Goal: Task Accomplishment & Management: Manage account settings

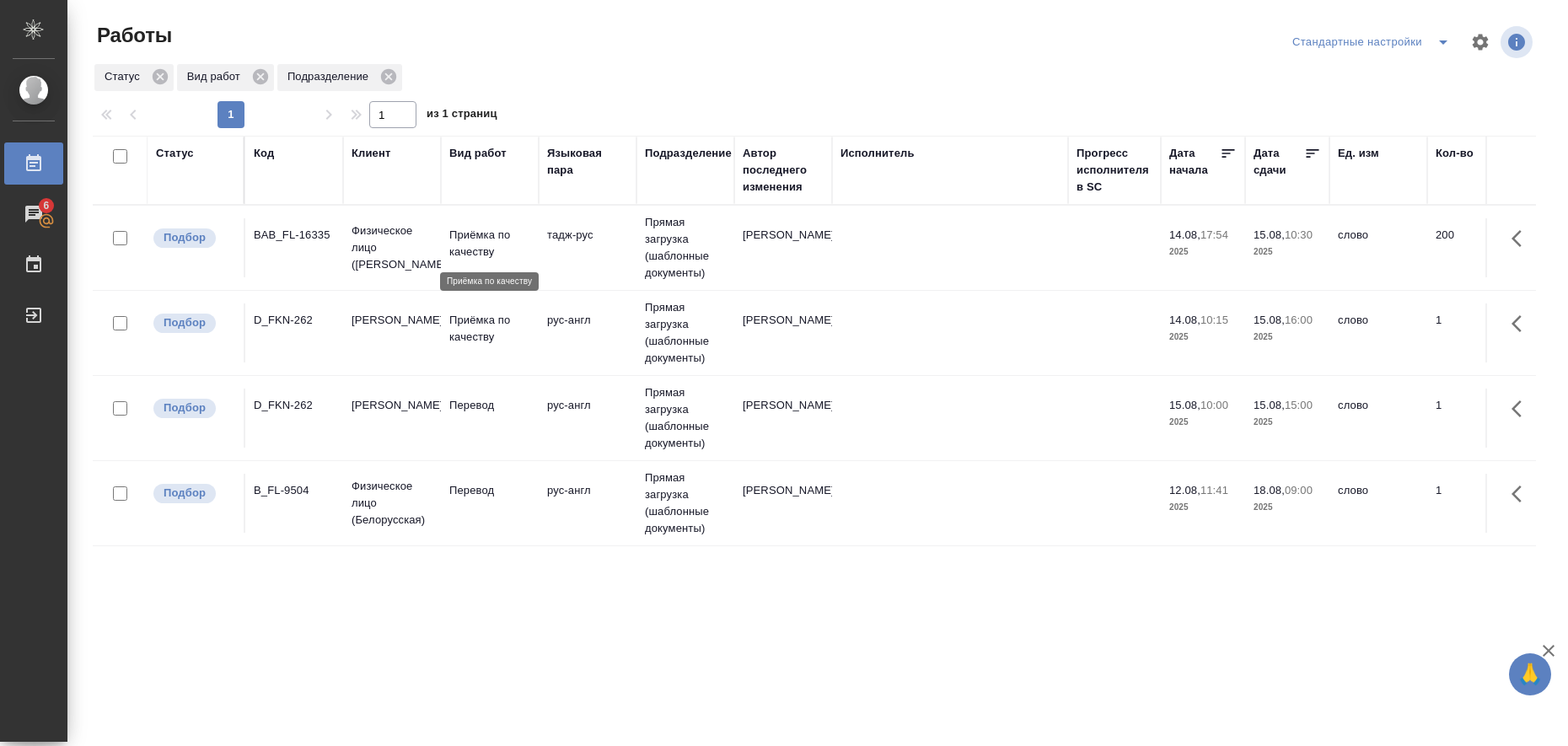
click at [483, 240] on p "Приёмка по качеству" at bounding box center [489, 244] width 81 height 34
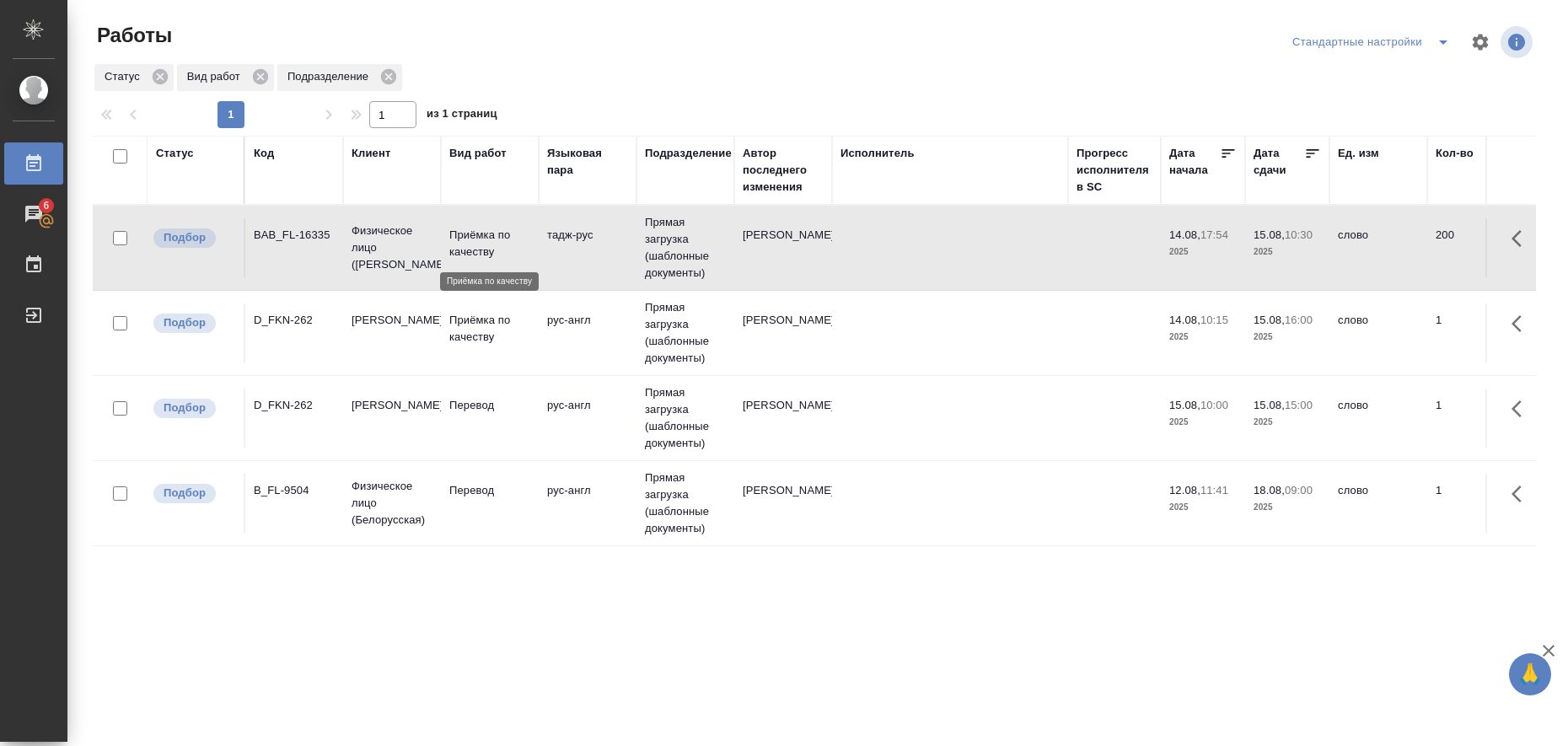
click at [483, 240] on p "Приёмка по качеству" at bounding box center [489, 244] width 81 height 34
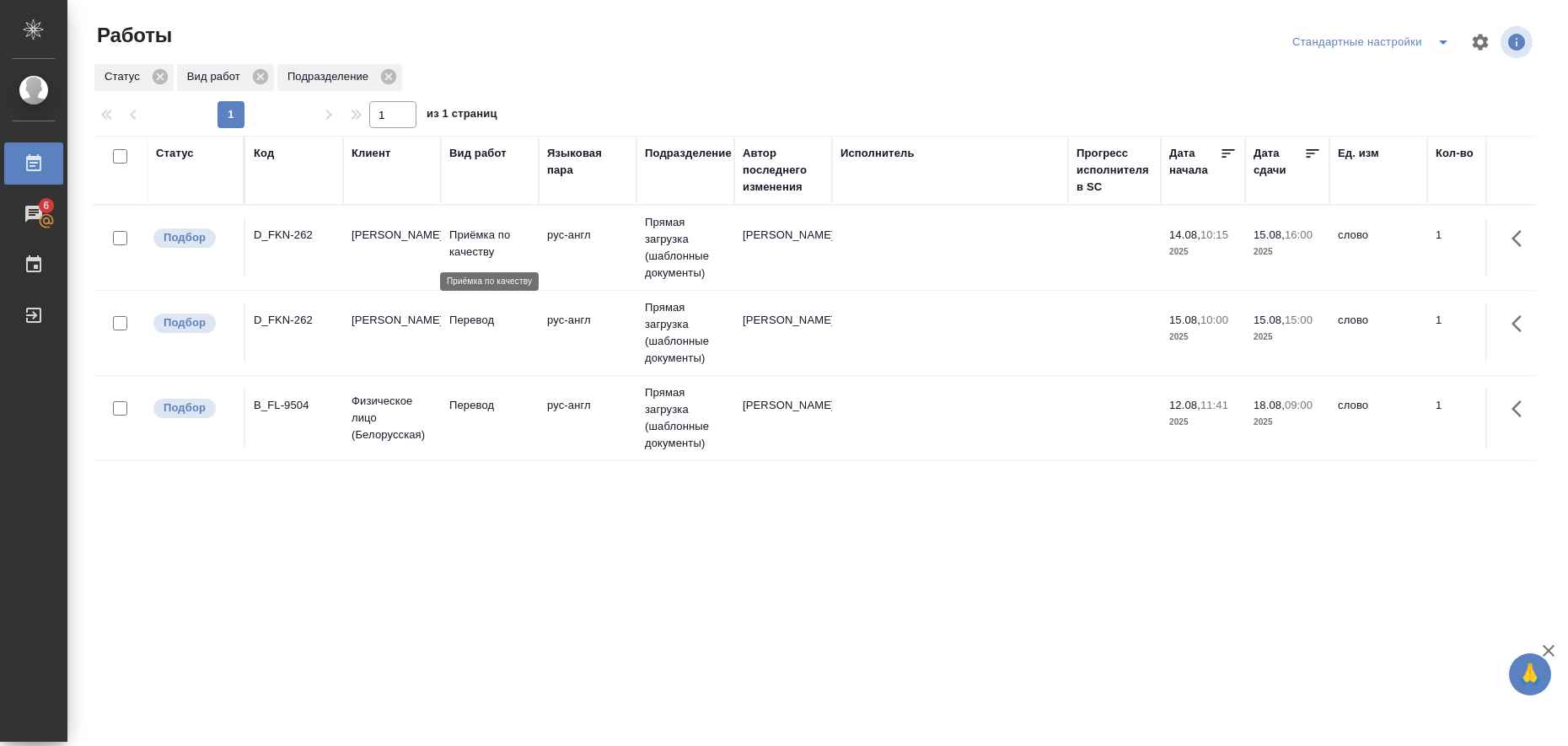
click at [496, 243] on p "Приёмка по качеству" at bounding box center [489, 244] width 81 height 34
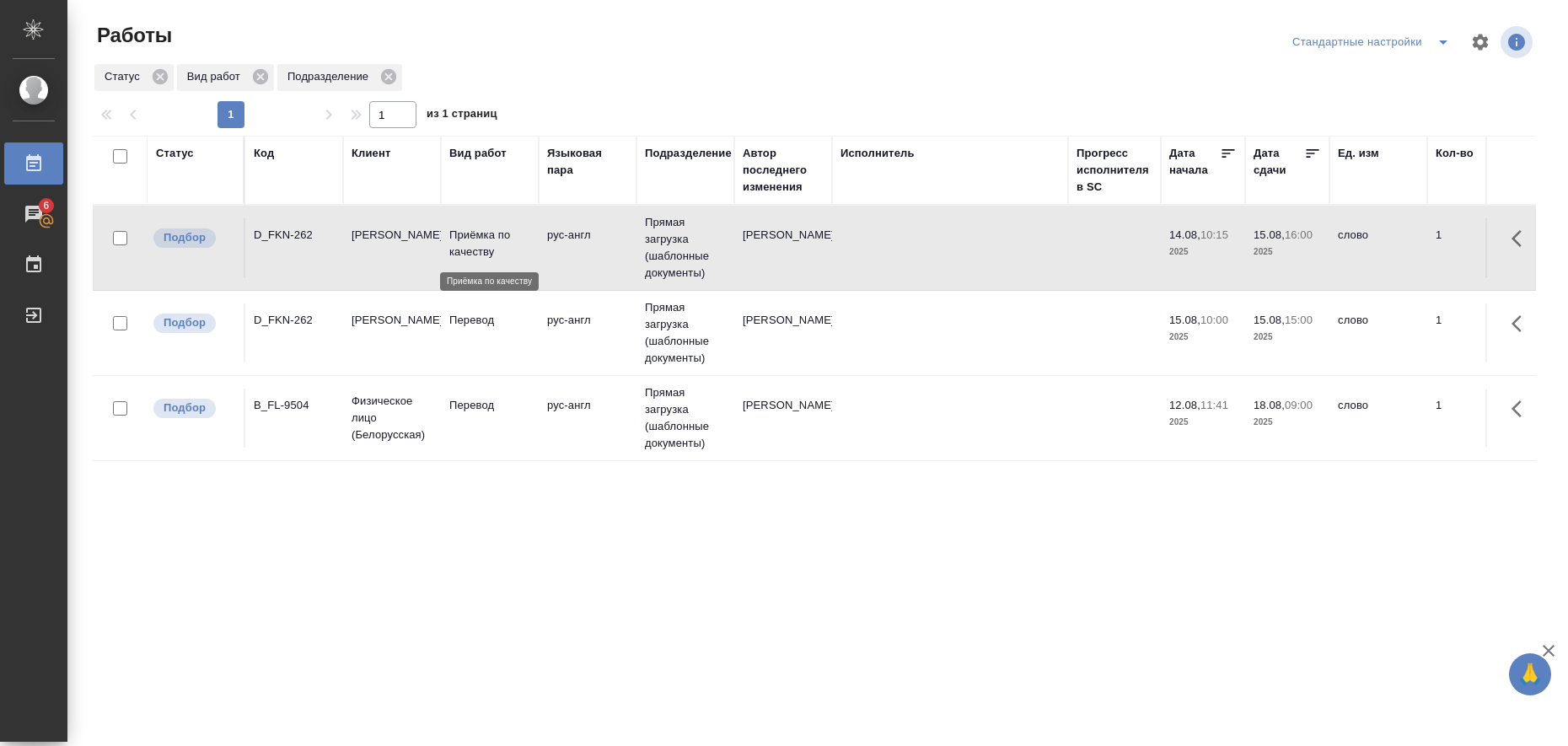
click at [496, 243] on p "Приёмка по качеству" at bounding box center [489, 244] width 81 height 34
click at [1439, 42] on icon "split button" at bounding box center [1443, 42] width 9 height 4
click at [1379, 73] on li "в работе" at bounding box center [1357, 76] width 172 height 27
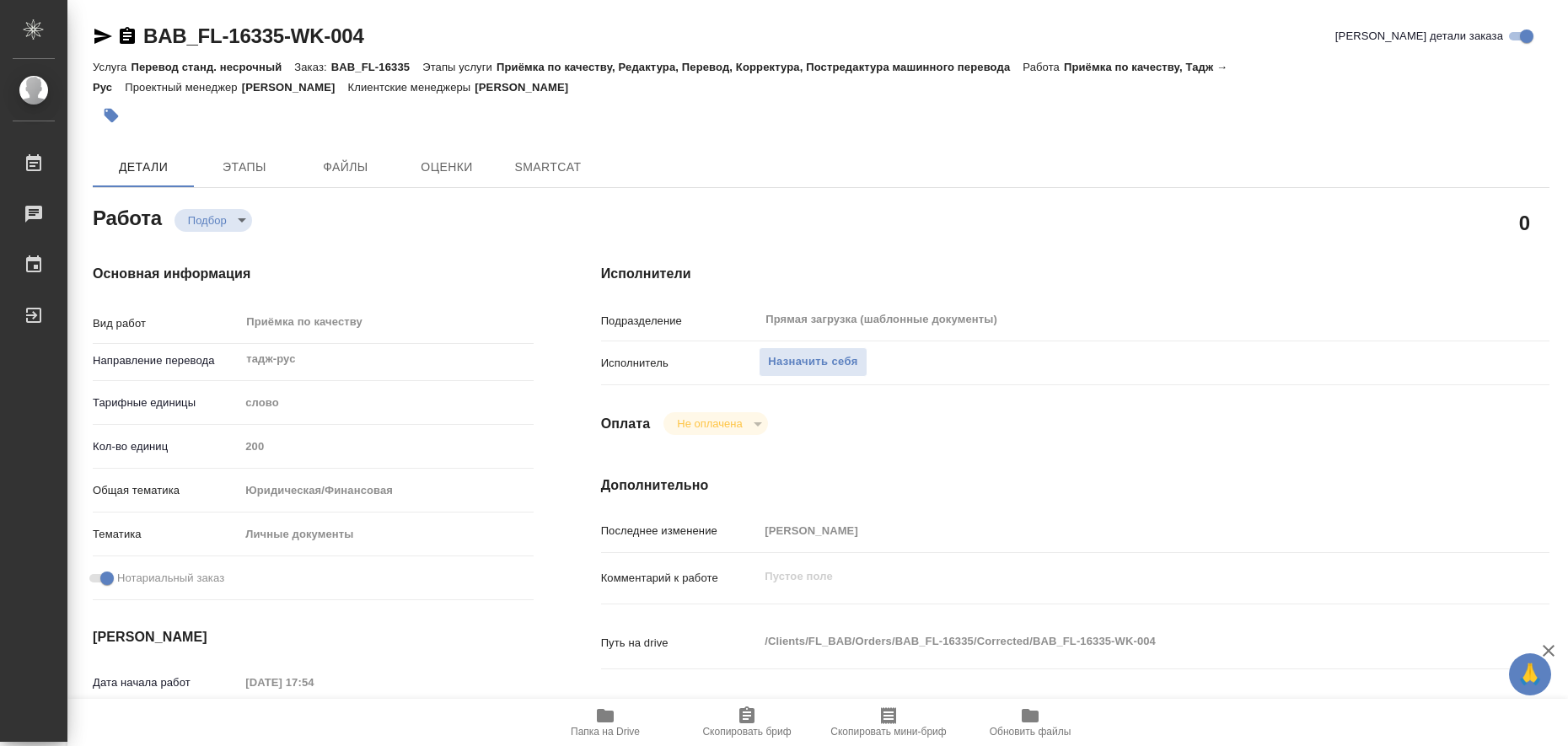
type textarea "x"
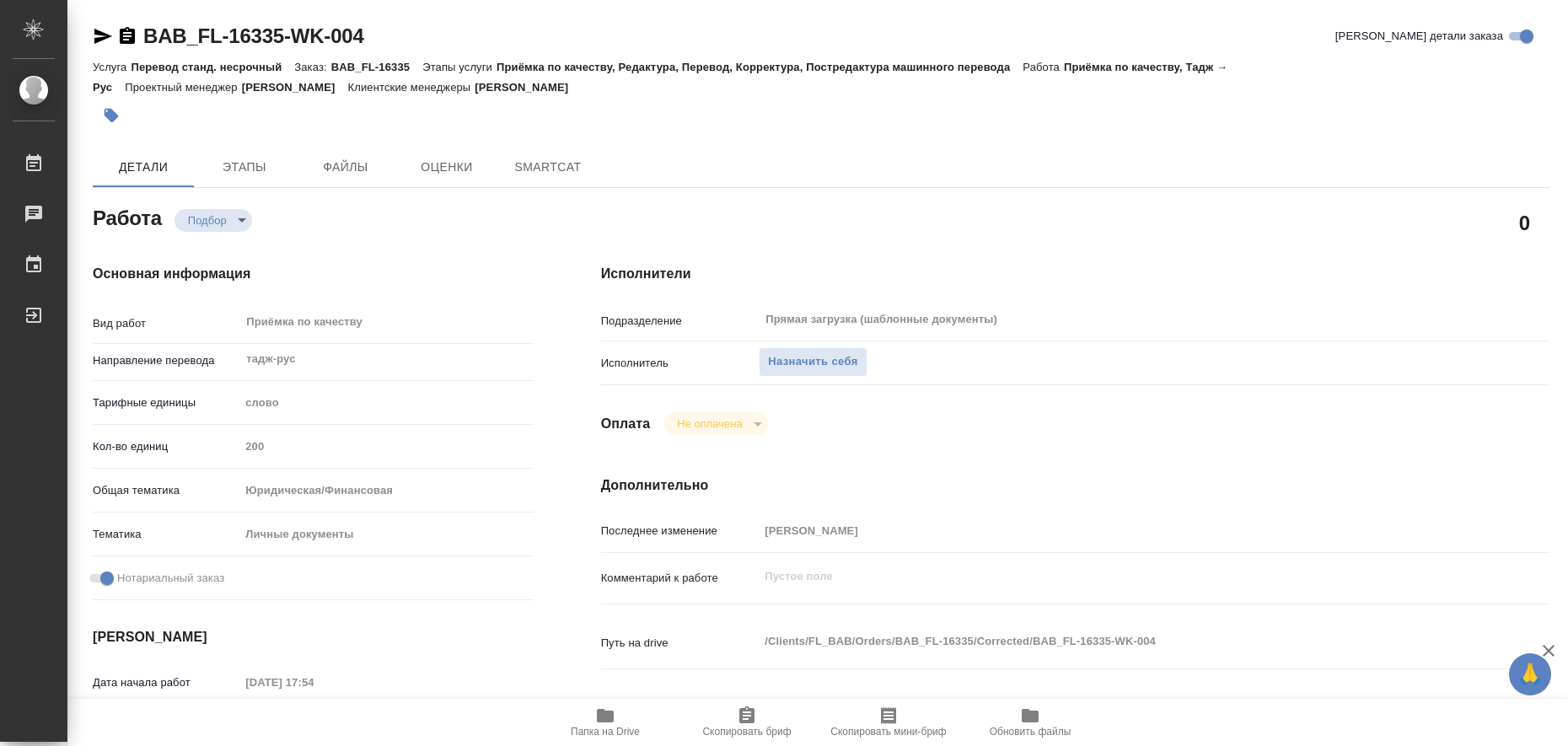
type textarea "x"
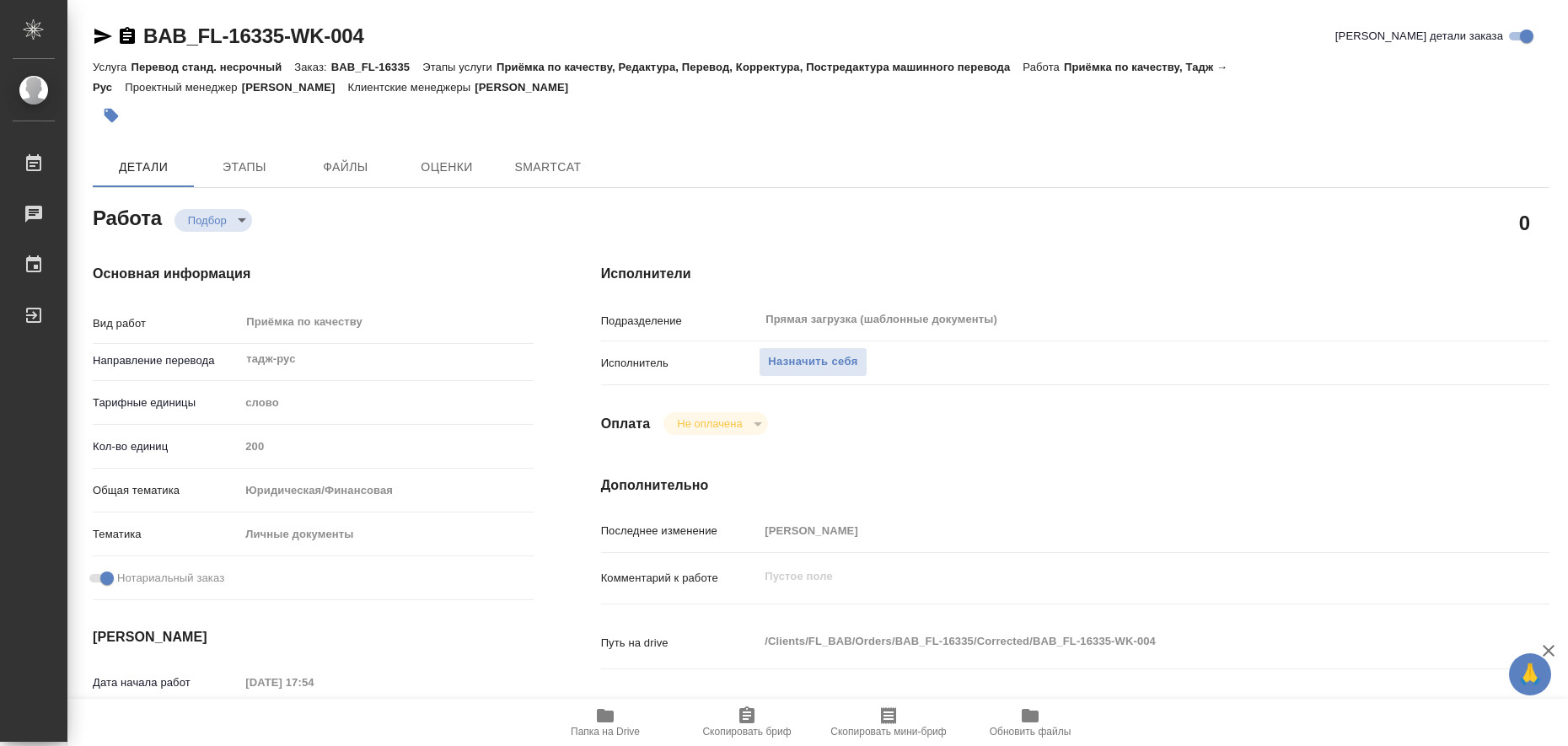
type textarea "x"
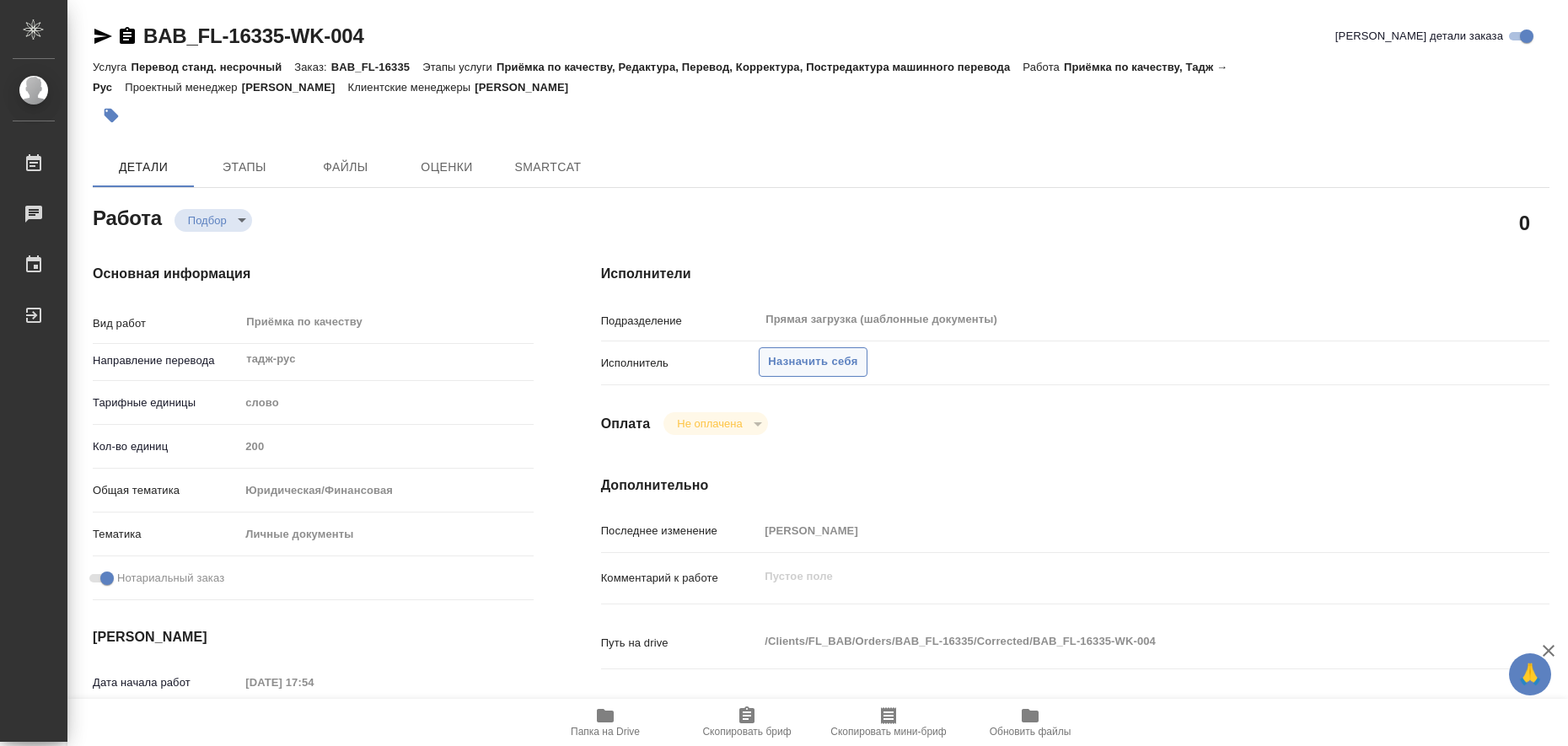
type textarea "x"
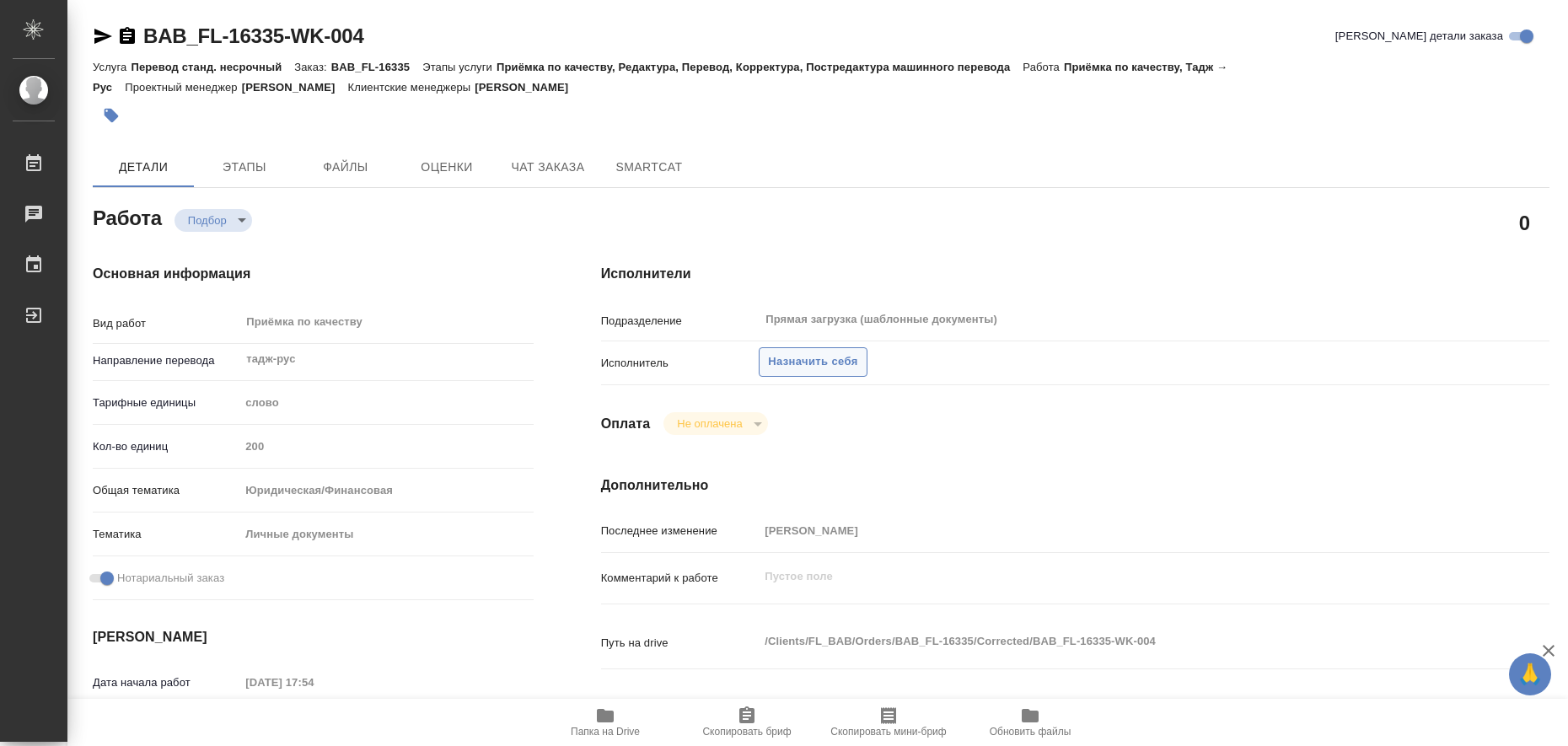
click at [784, 362] on span "Назначить себя" at bounding box center [813, 362] width 90 height 20
type textarea "x"
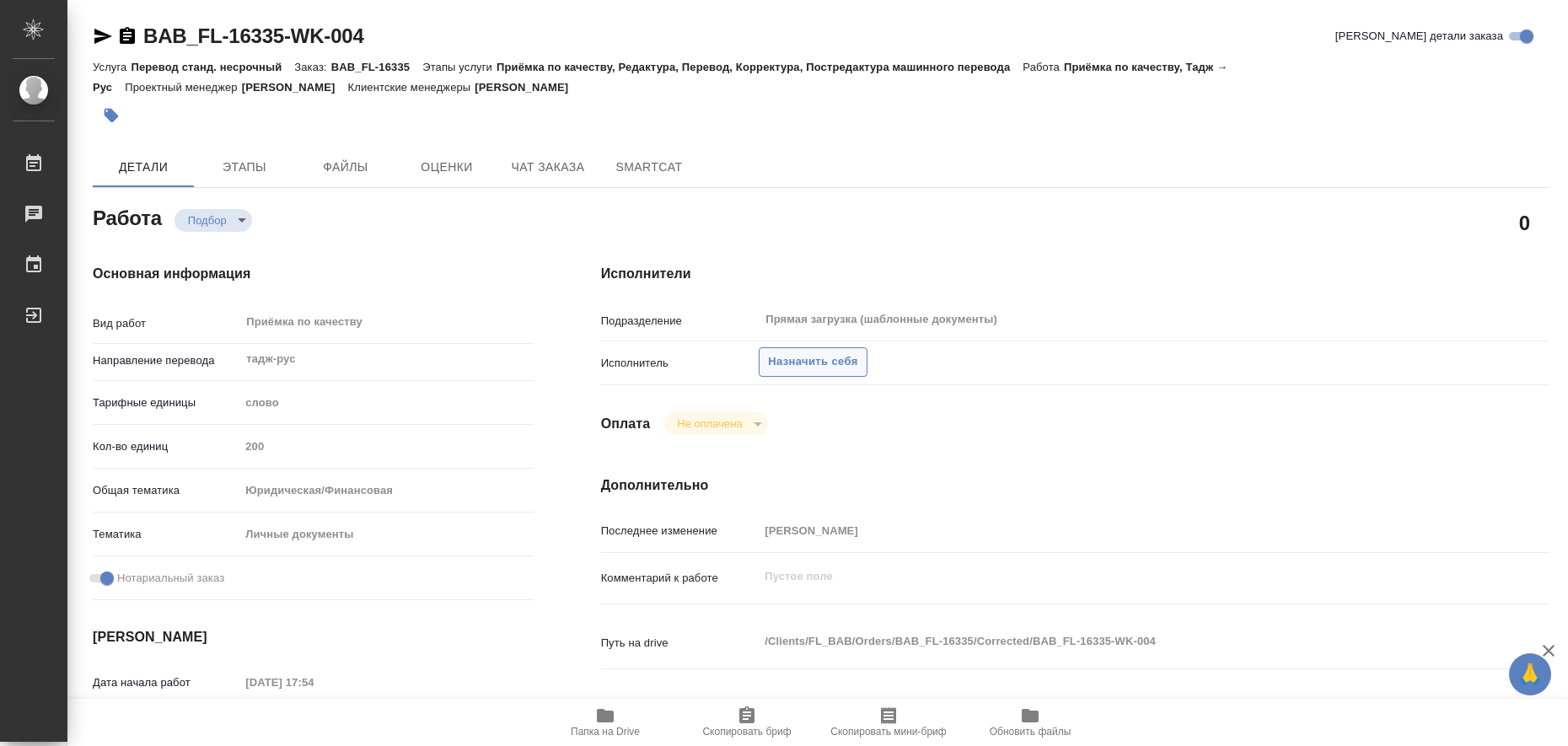
type textarea "x"
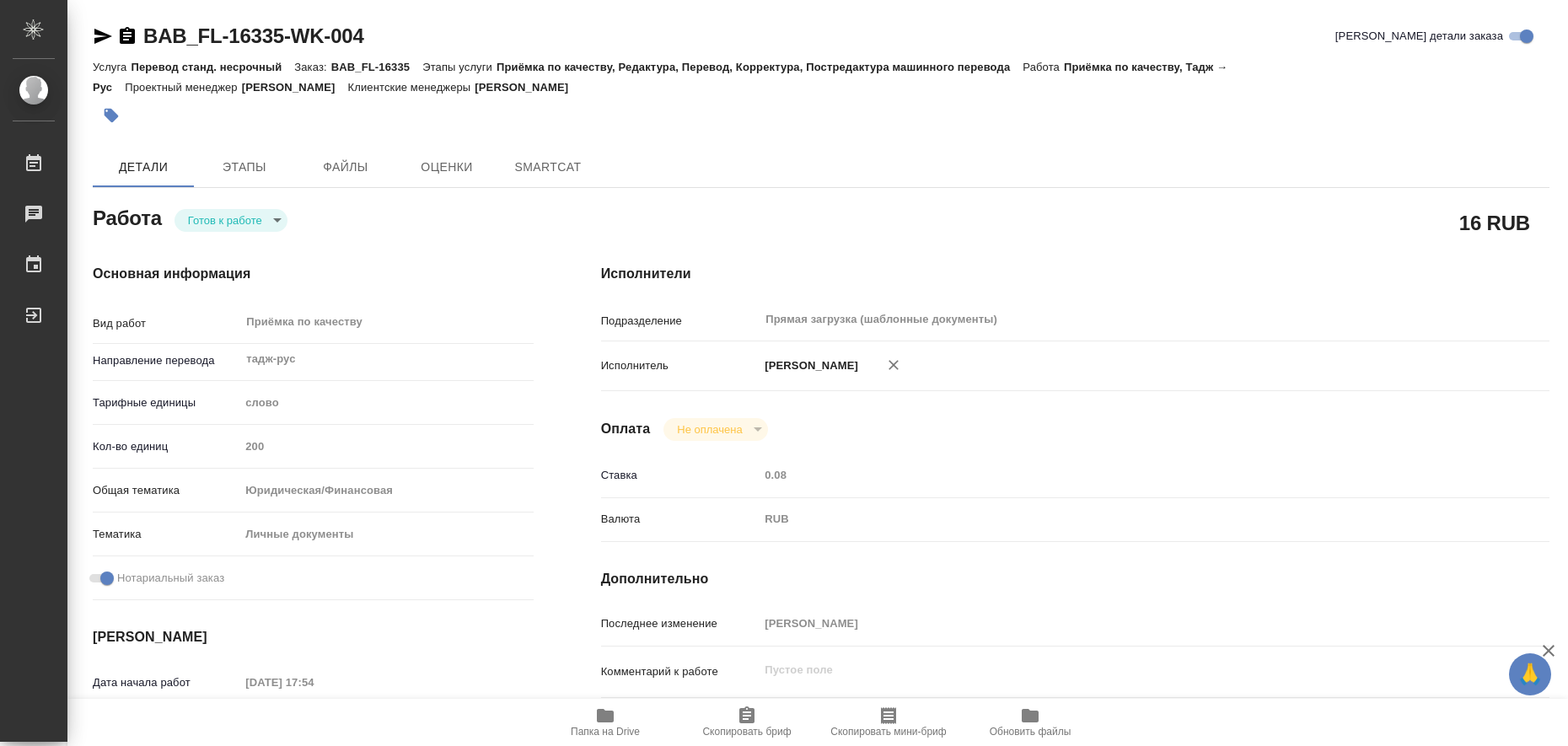
type textarea "x"
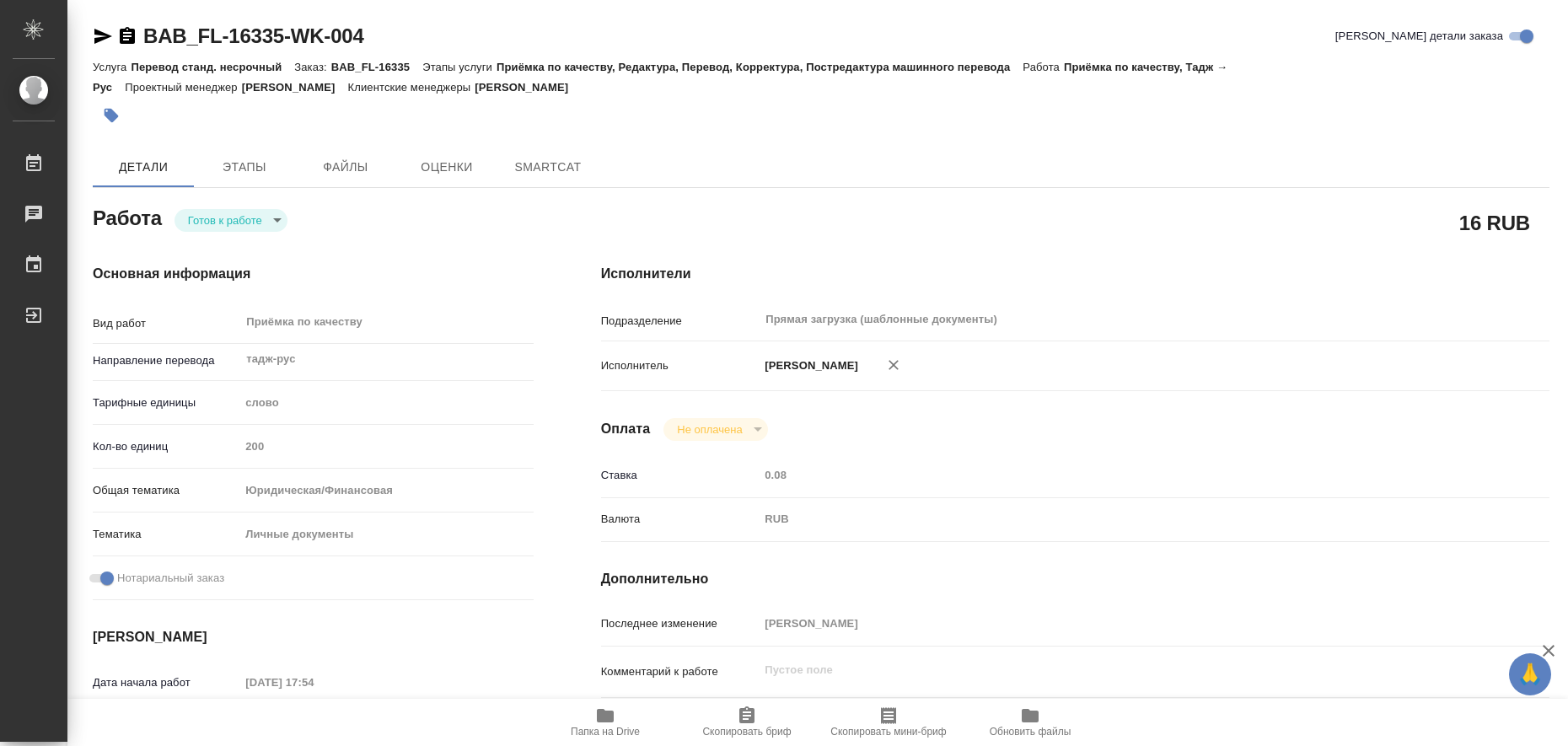
type textarea "x"
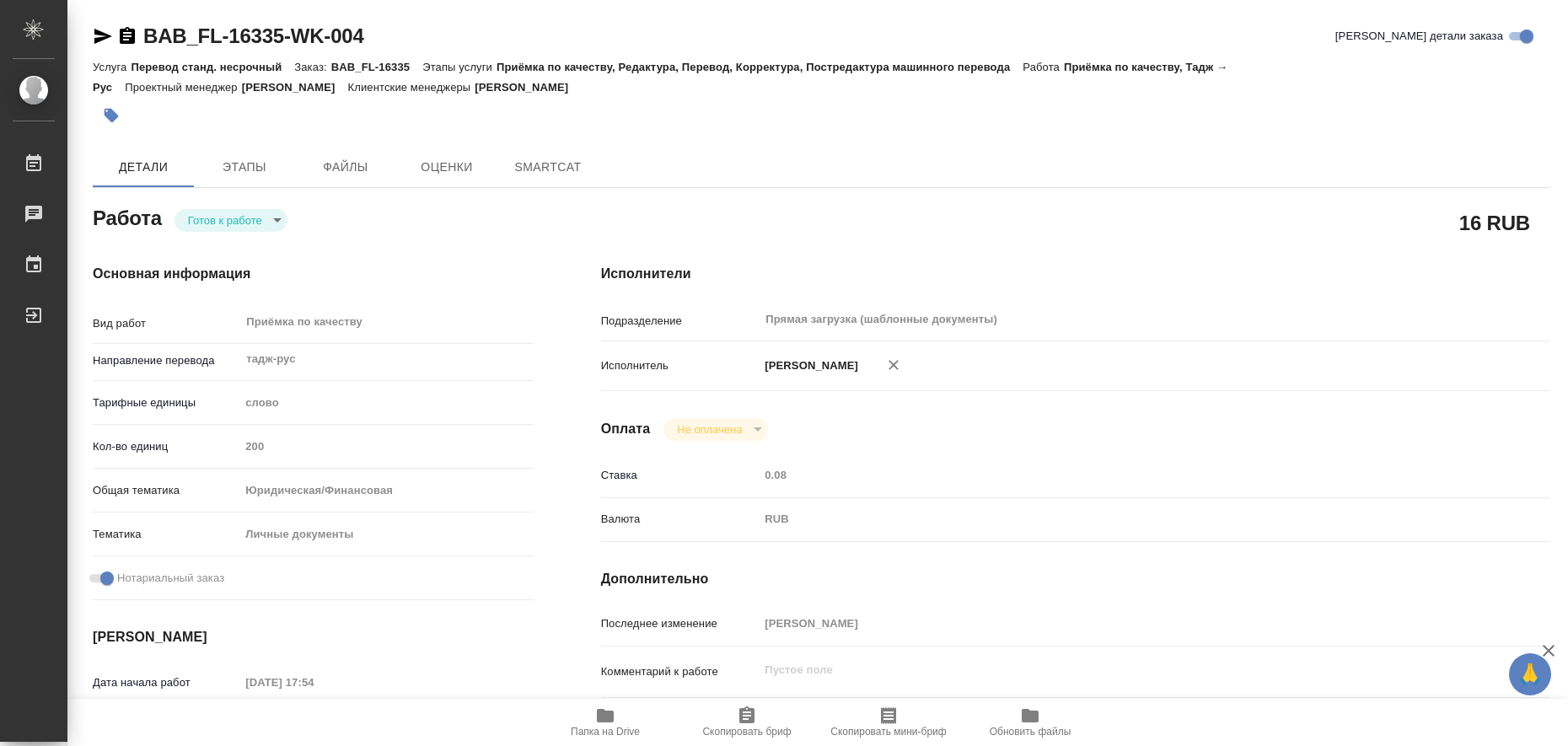
type textarea "x"
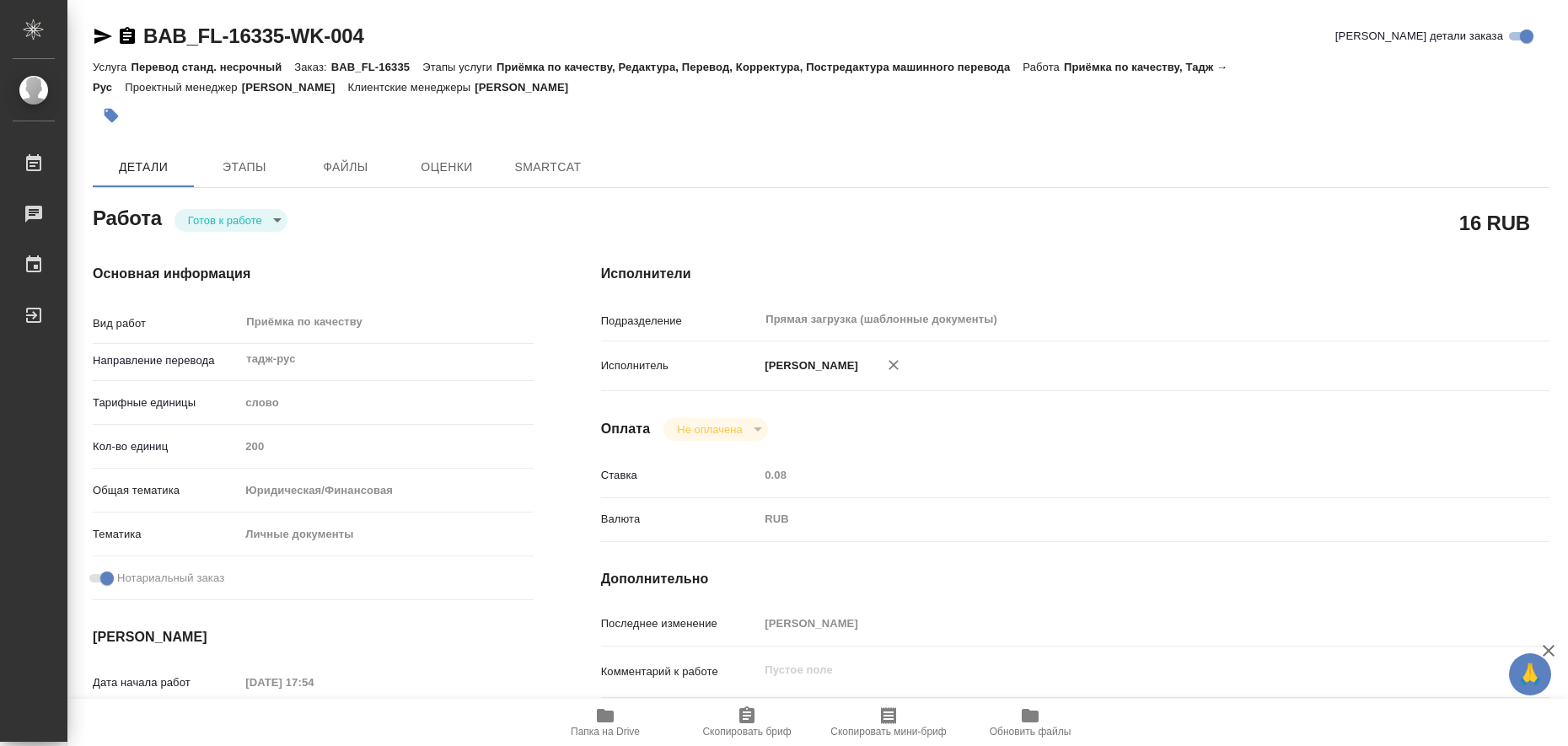
type textarea "x"
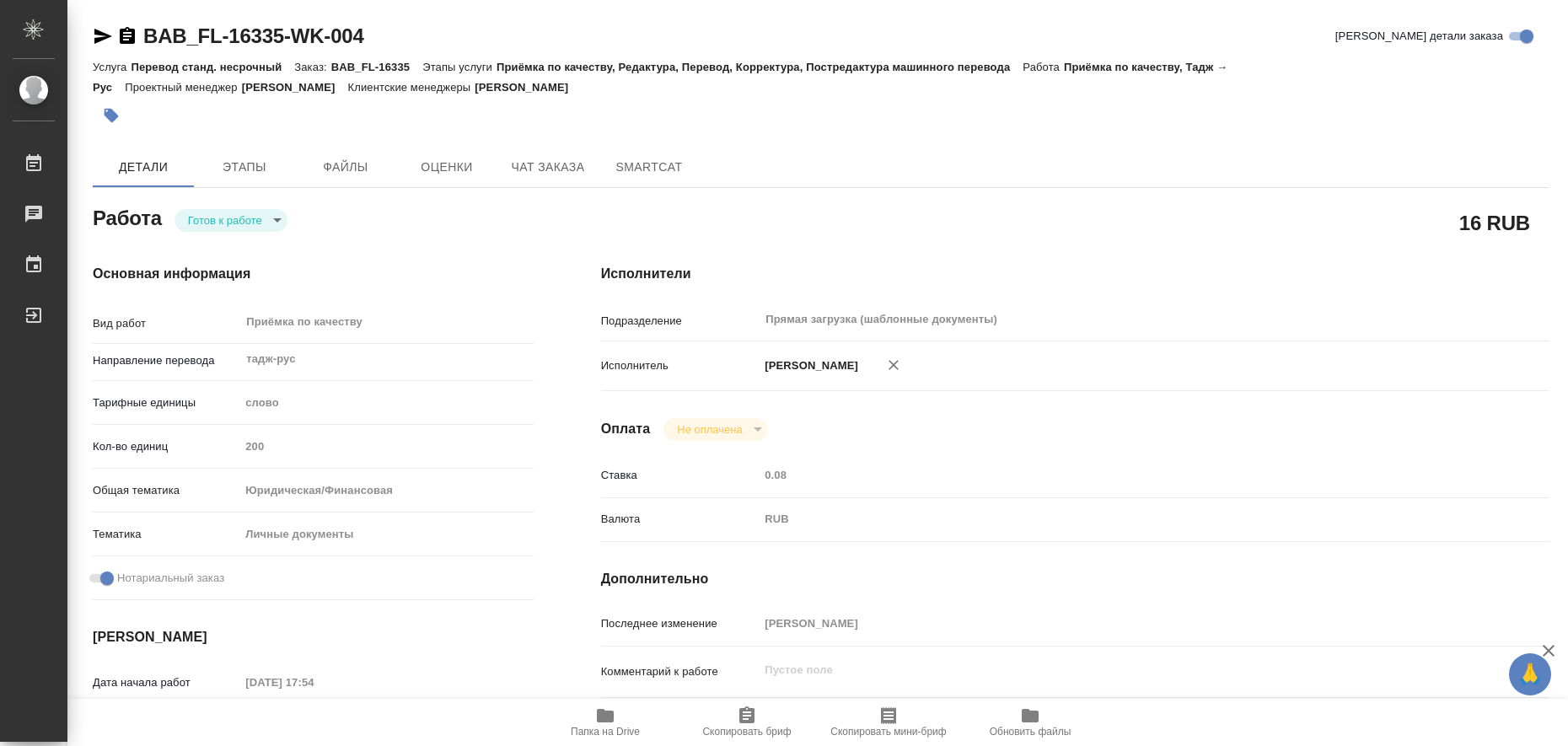
type textarea "x"
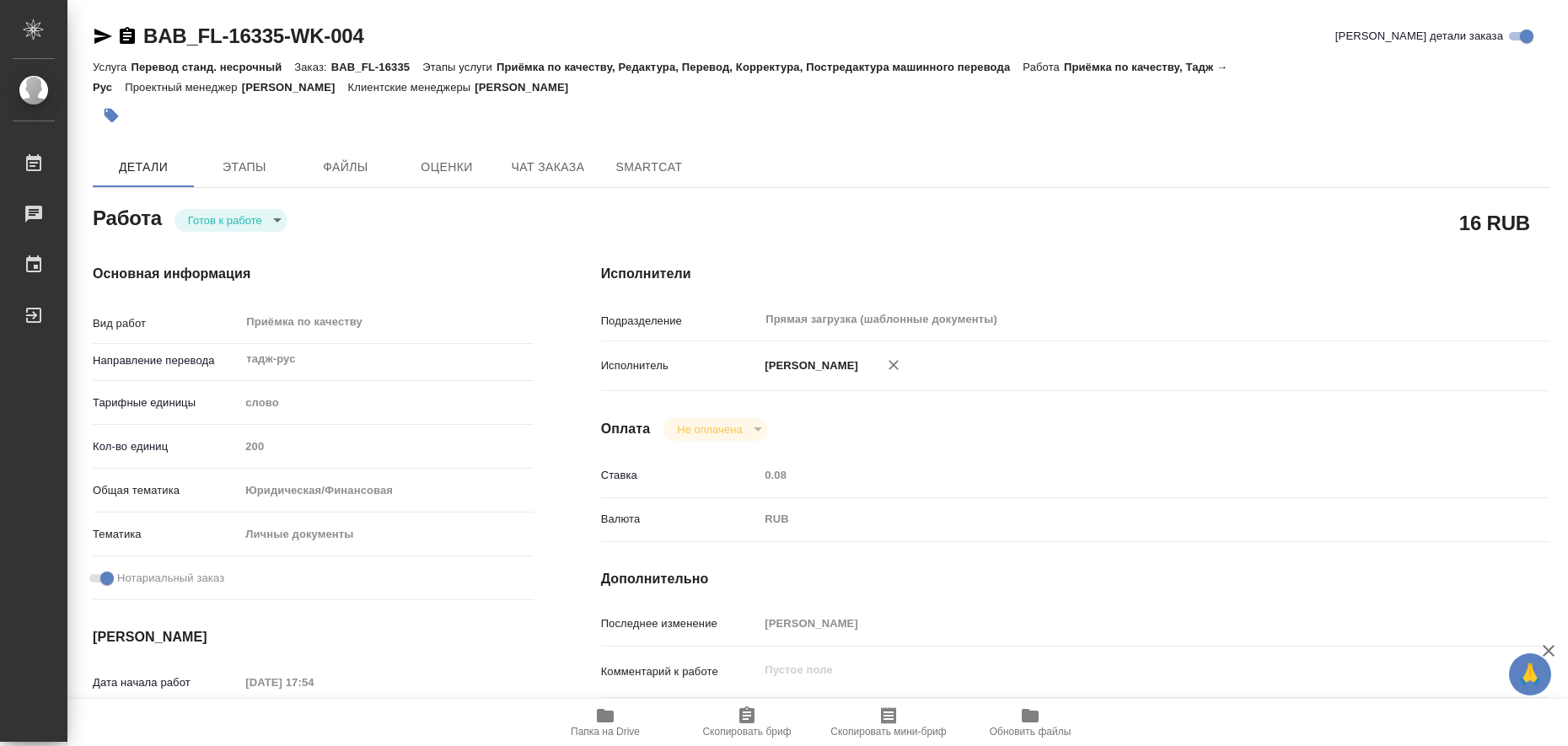
type textarea "x"
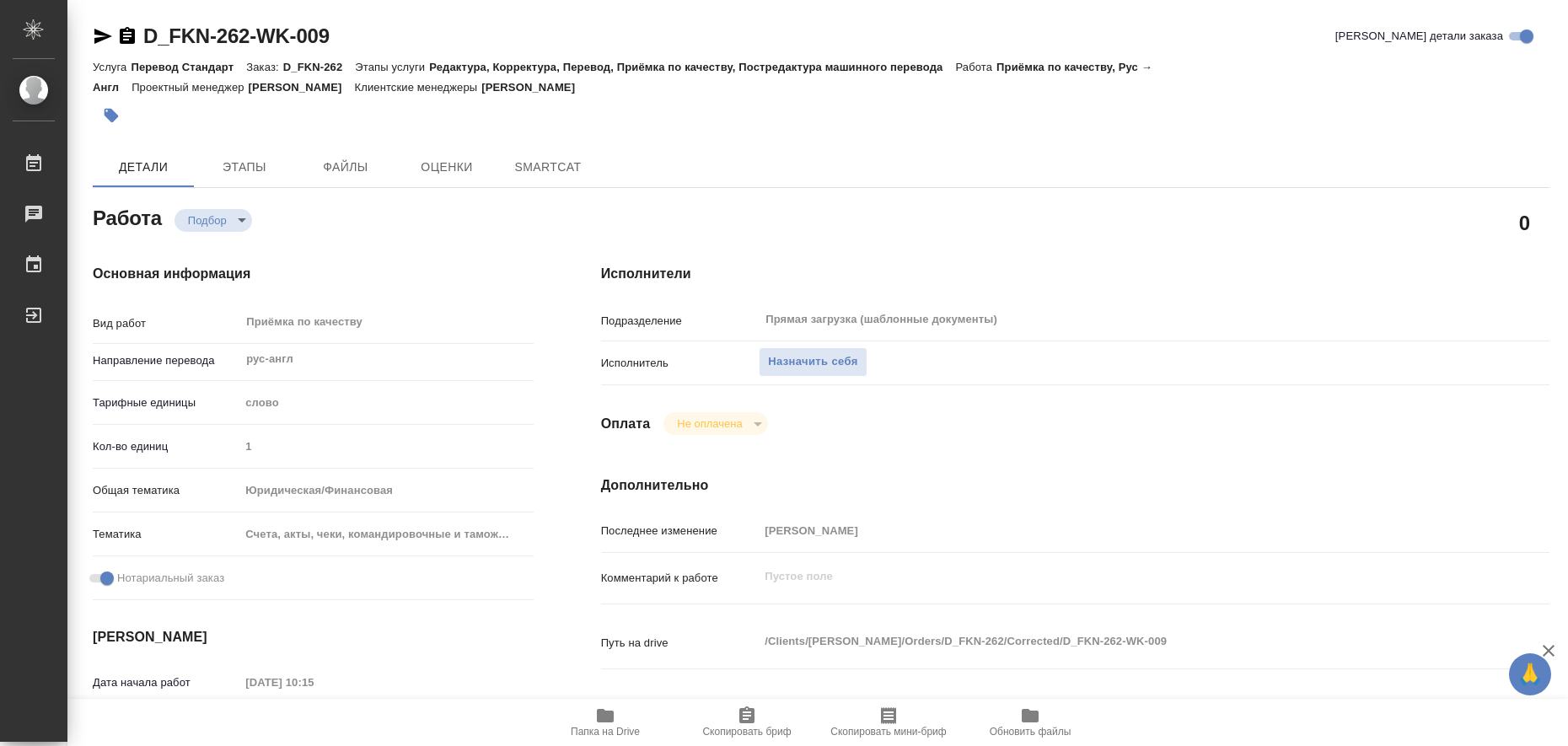
type textarea "x"
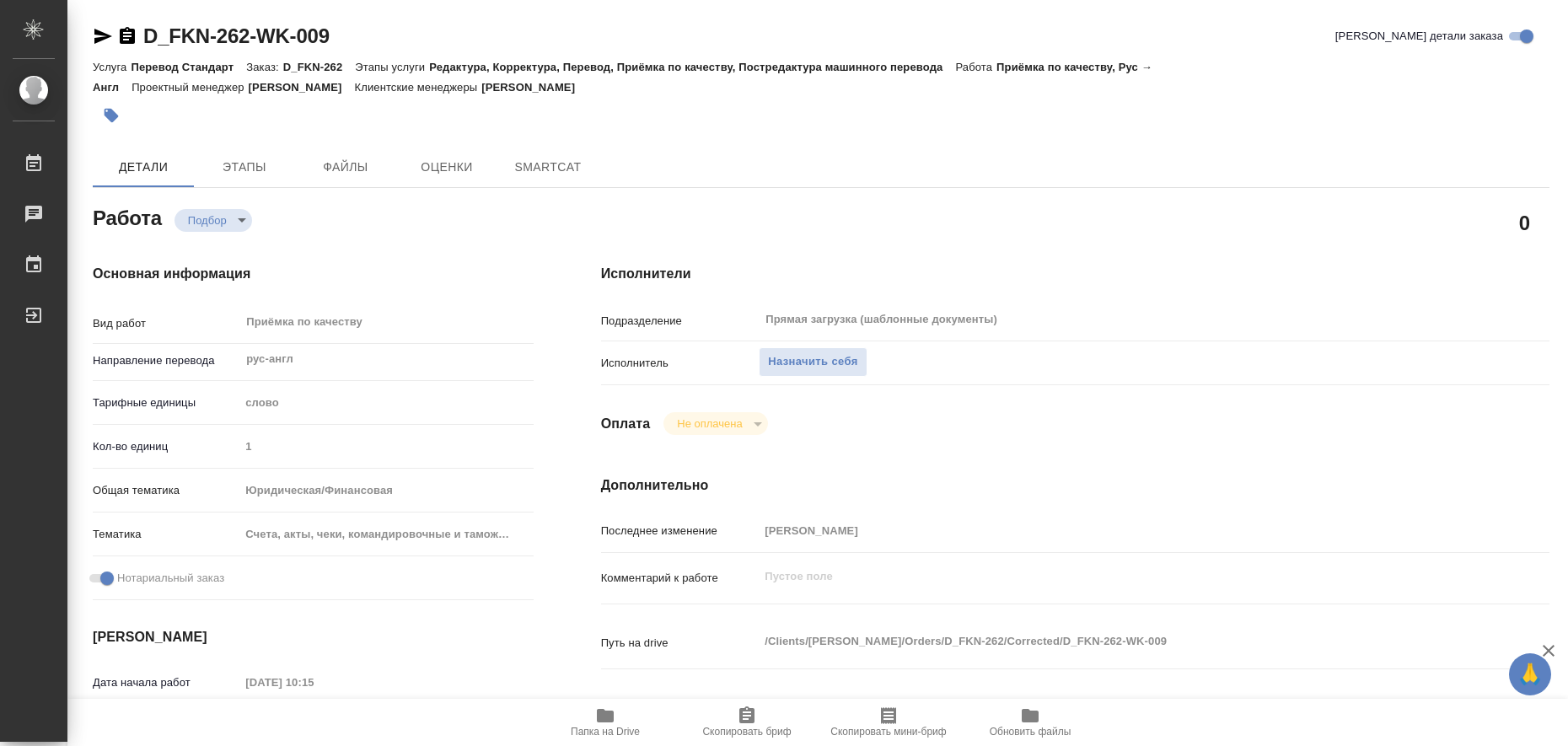
type textarea "x"
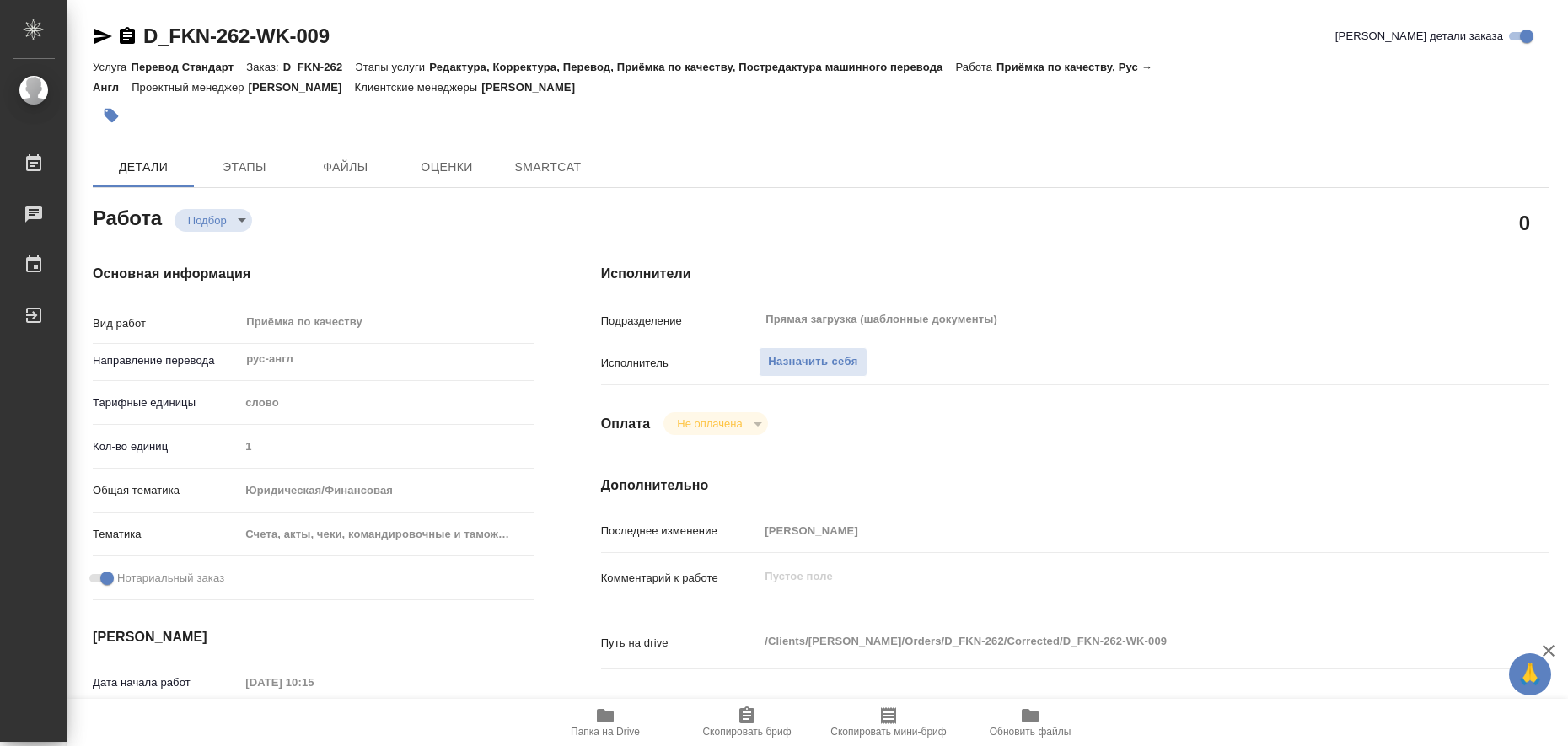
type textarea "x"
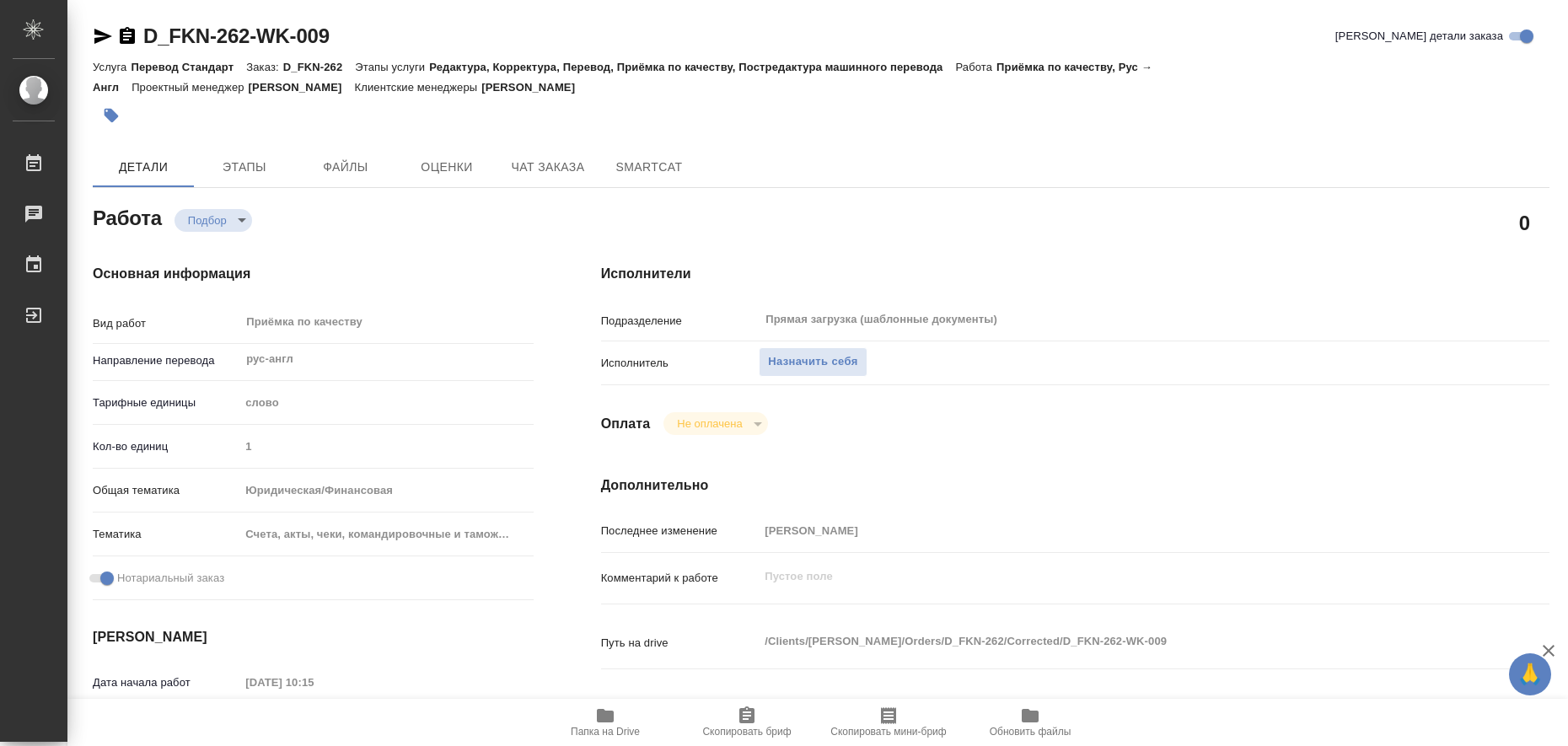
type textarea "x"
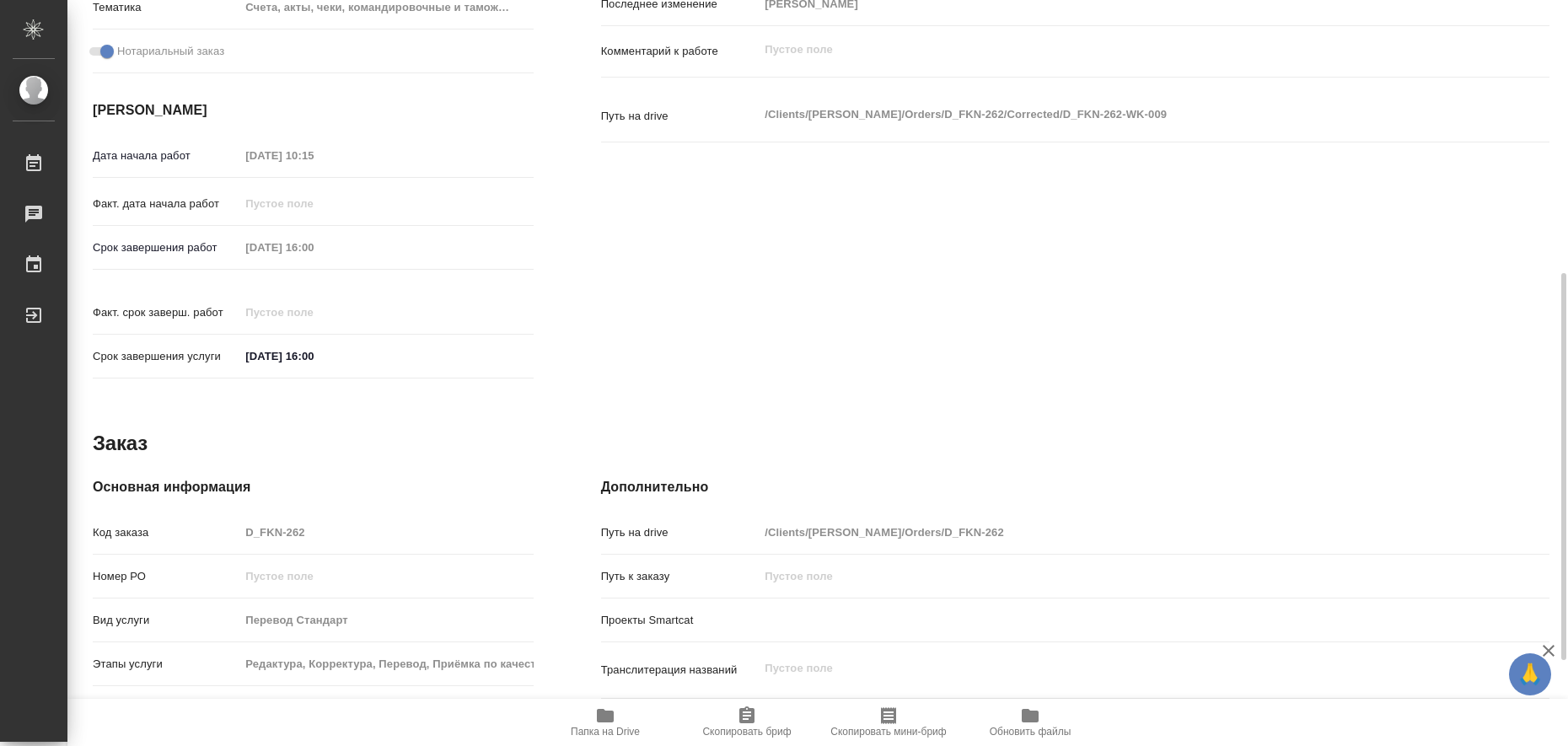
scroll to position [692, 0]
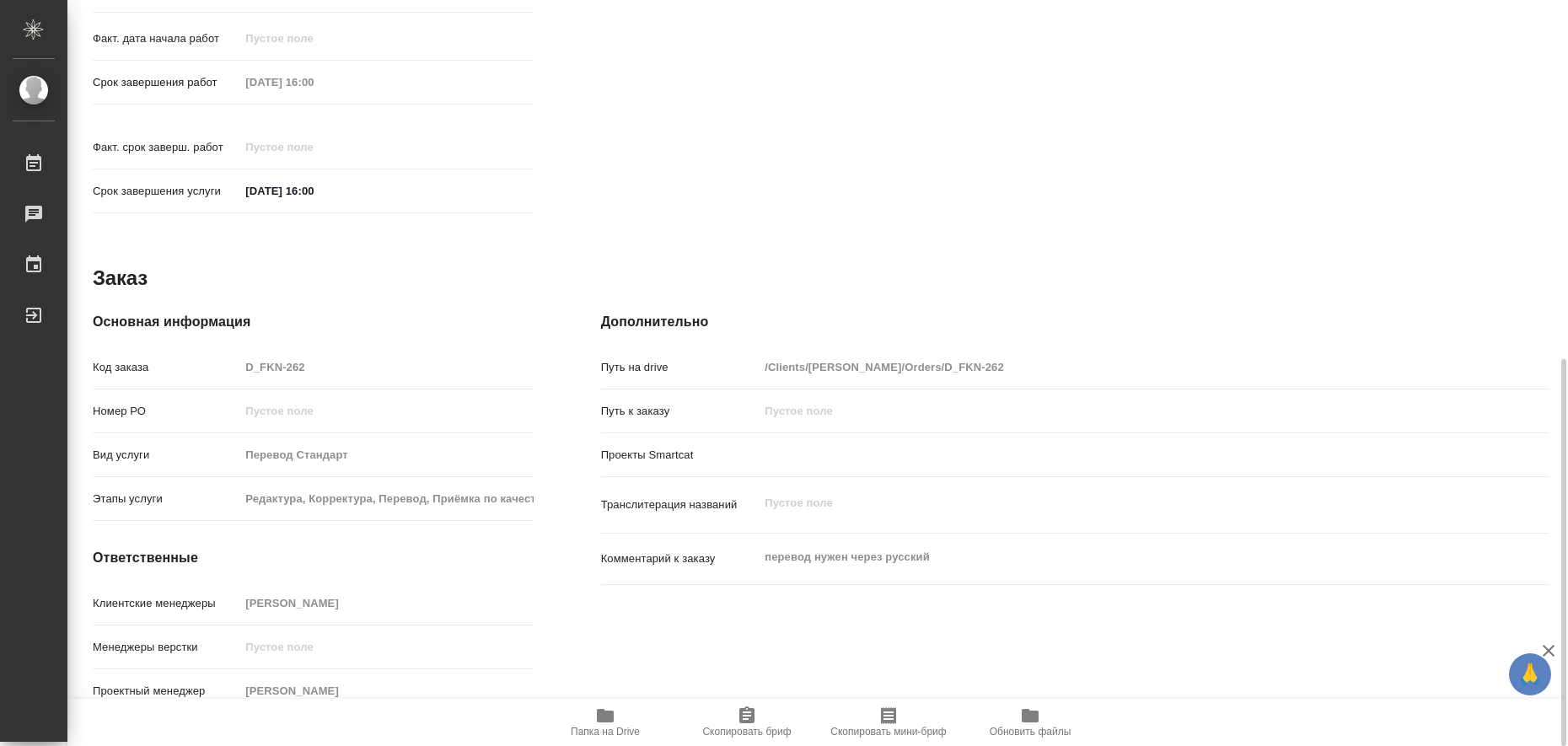
type textarea "x"
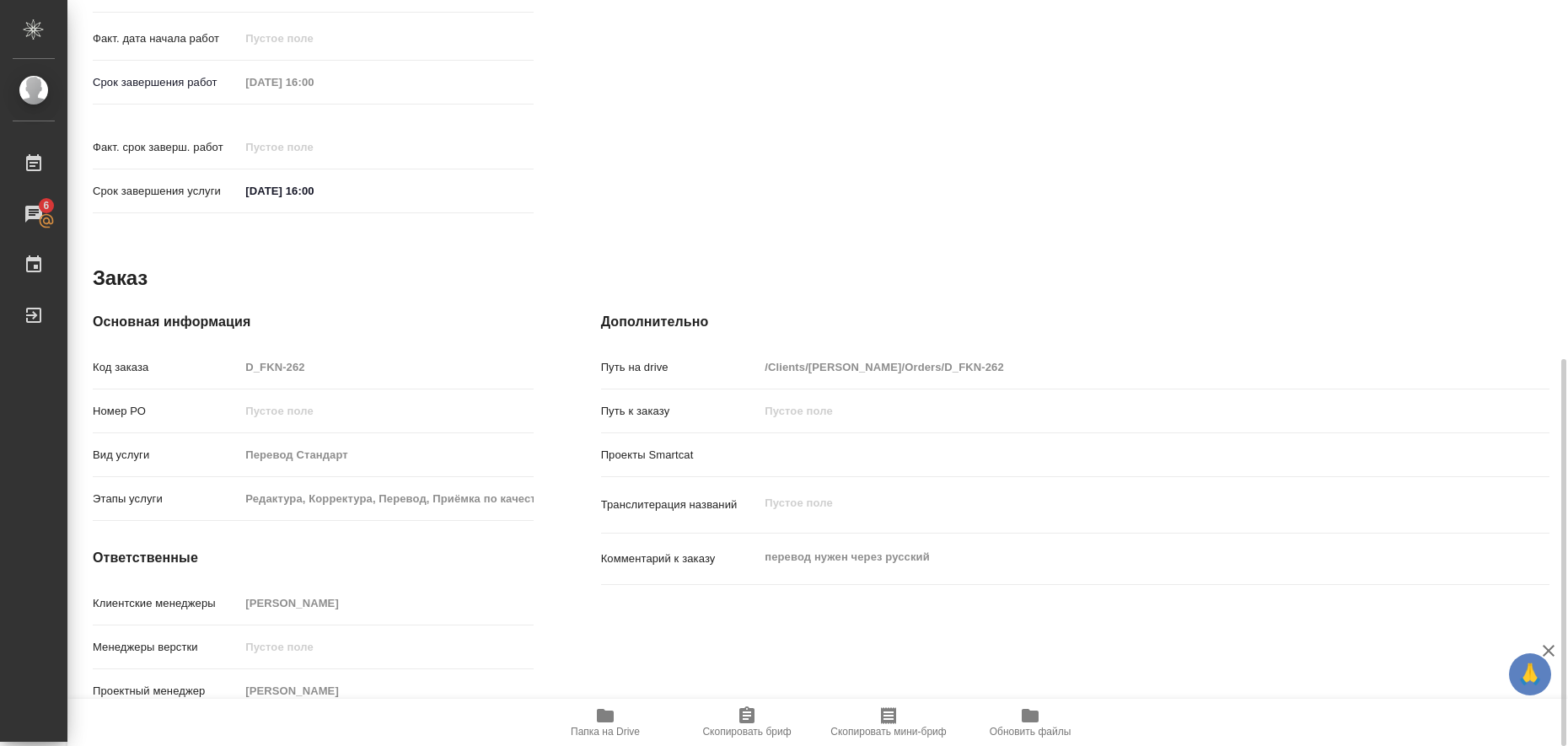
click at [613, 723] on icon "button" at bounding box center [605, 716] width 20 height 20
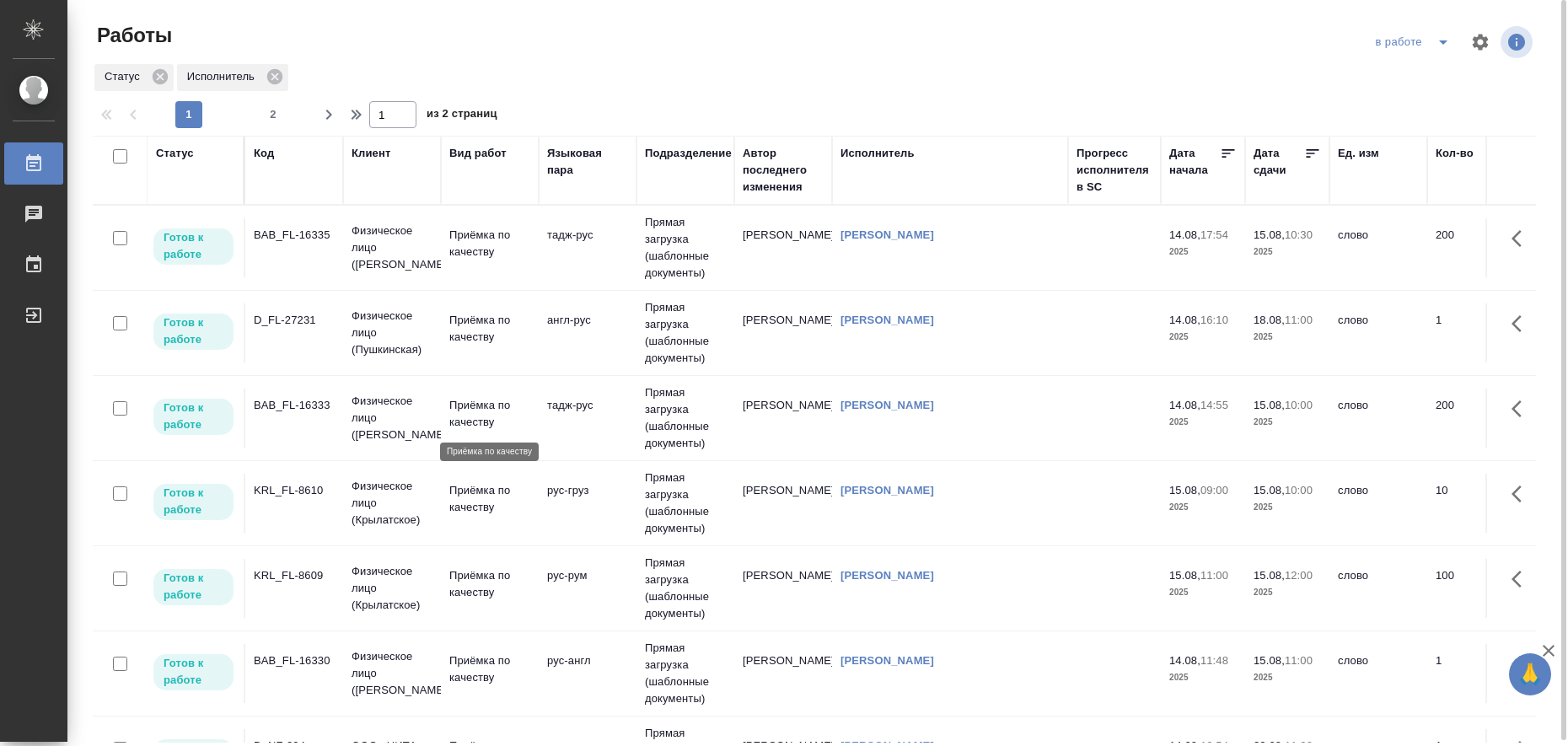
click at [458, 416] on p "Приёмка по качеству" at bounding box center [489, 414] width 81 height 34
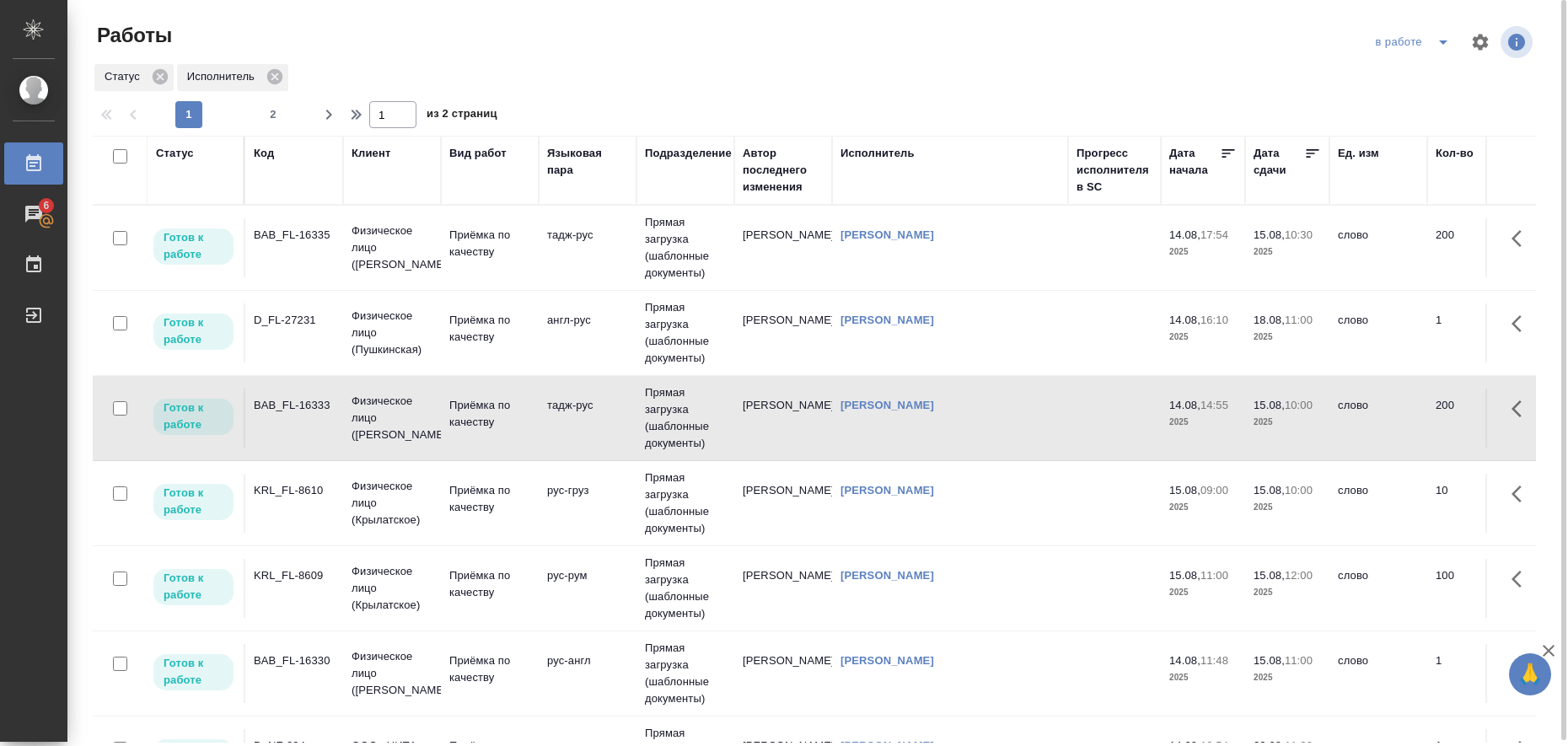
click at [1443, 44] on icon "split button" at bounding box center [1443, 42] width 9 height 4
click at [1384, 71] on li "Стандартные настройки" at bounding box center [1415, 76] width 162 height 27
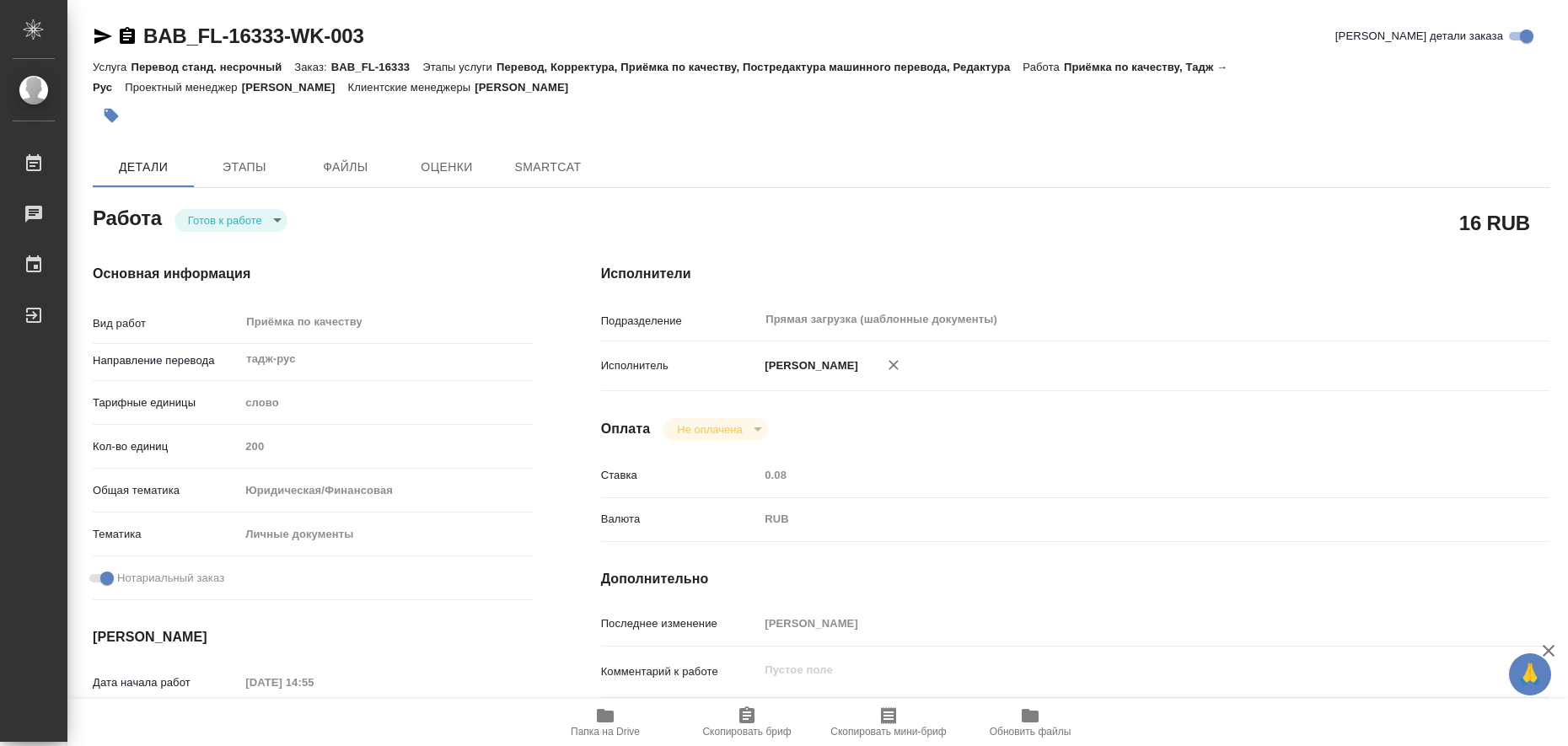
type textarea "x"
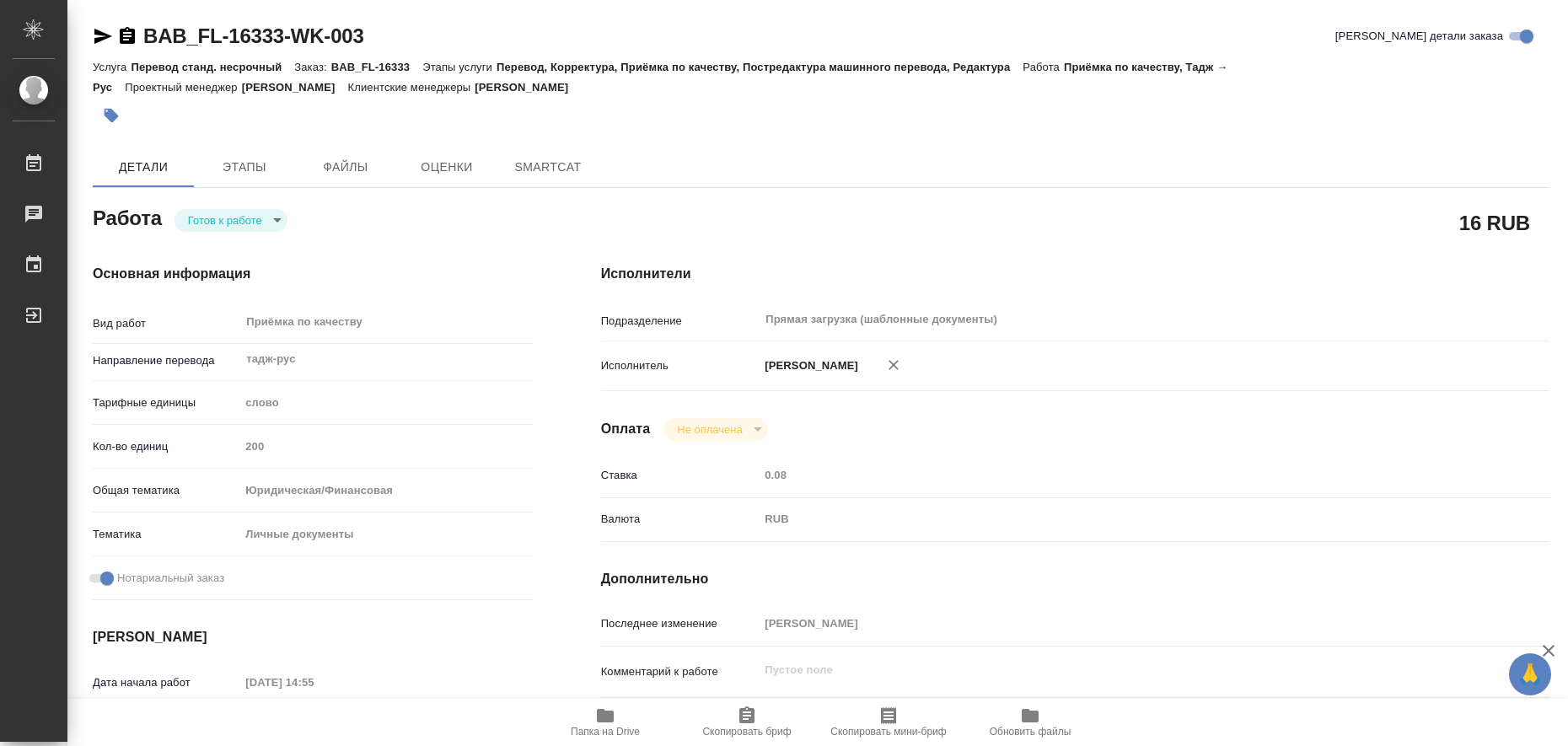
type textarea "x"
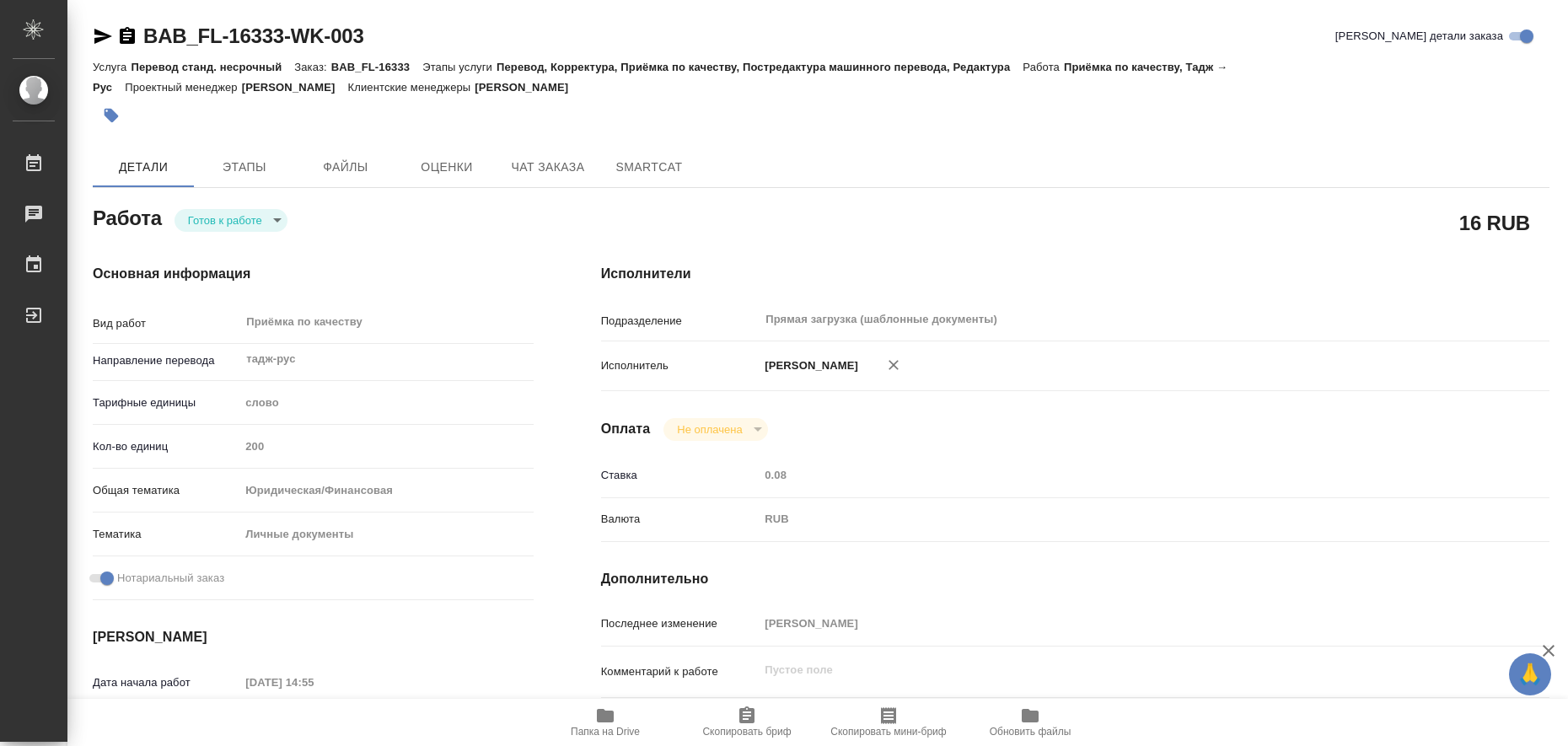
type textarea "x"
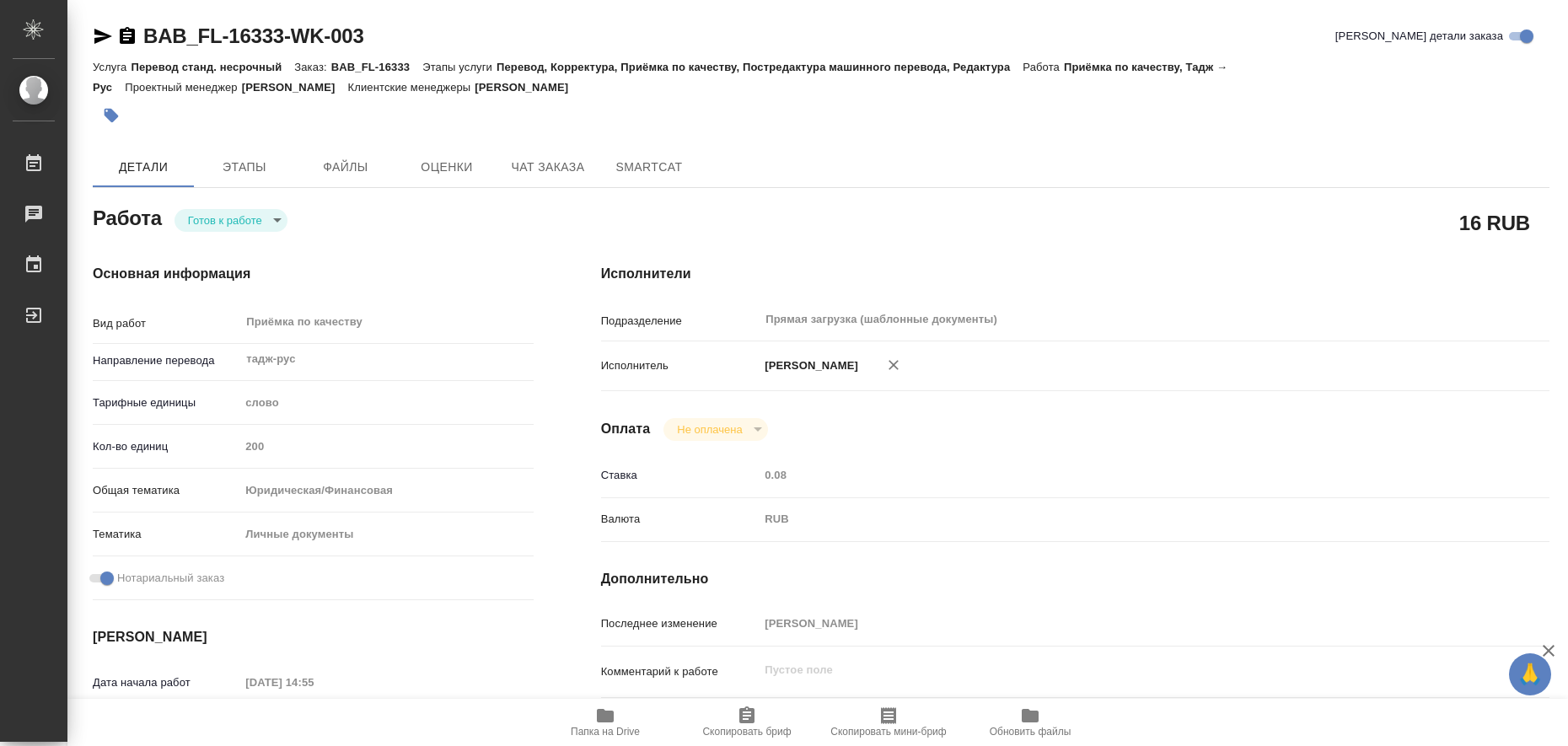
type textarea "x"
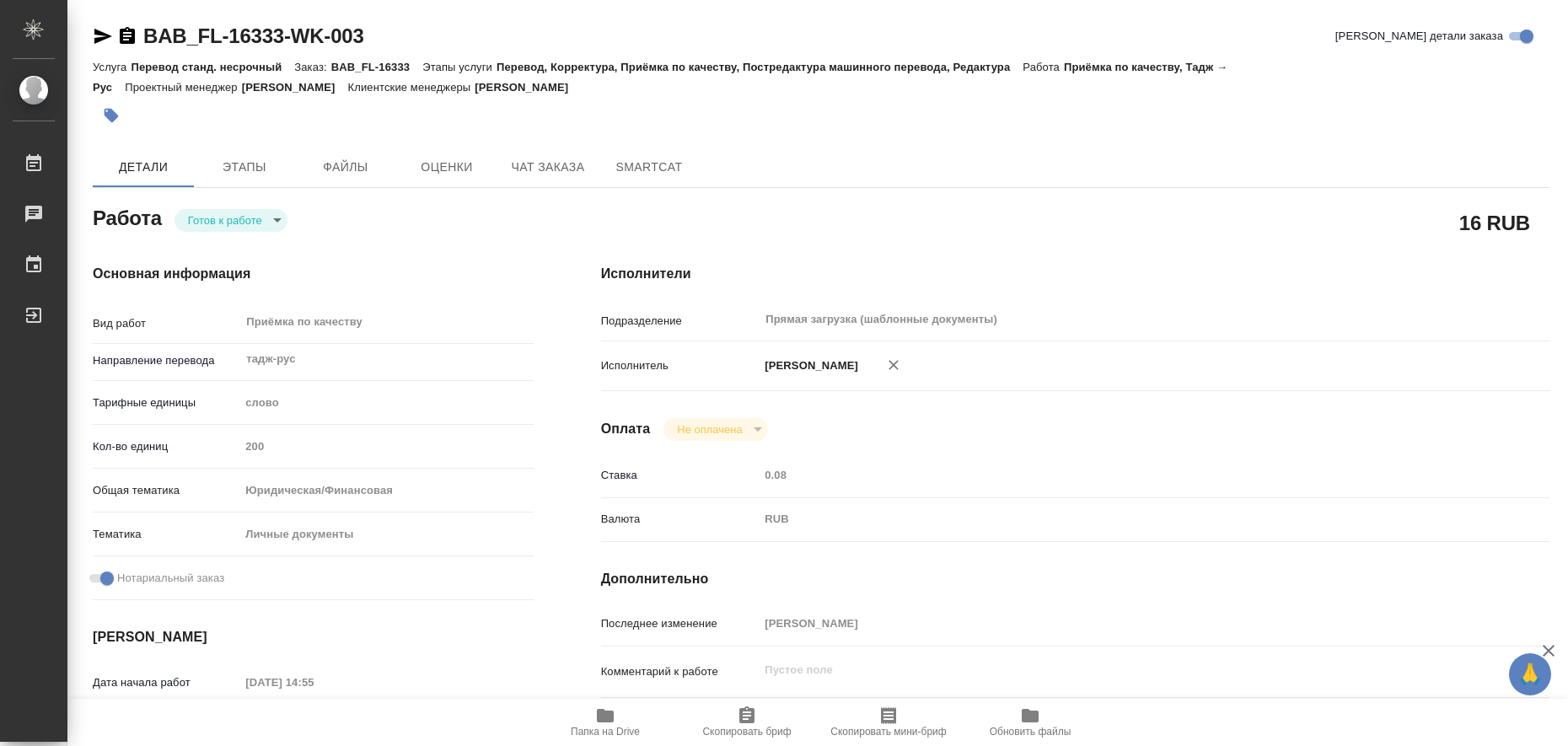
type textarea "x"
